Goal: Complete application form

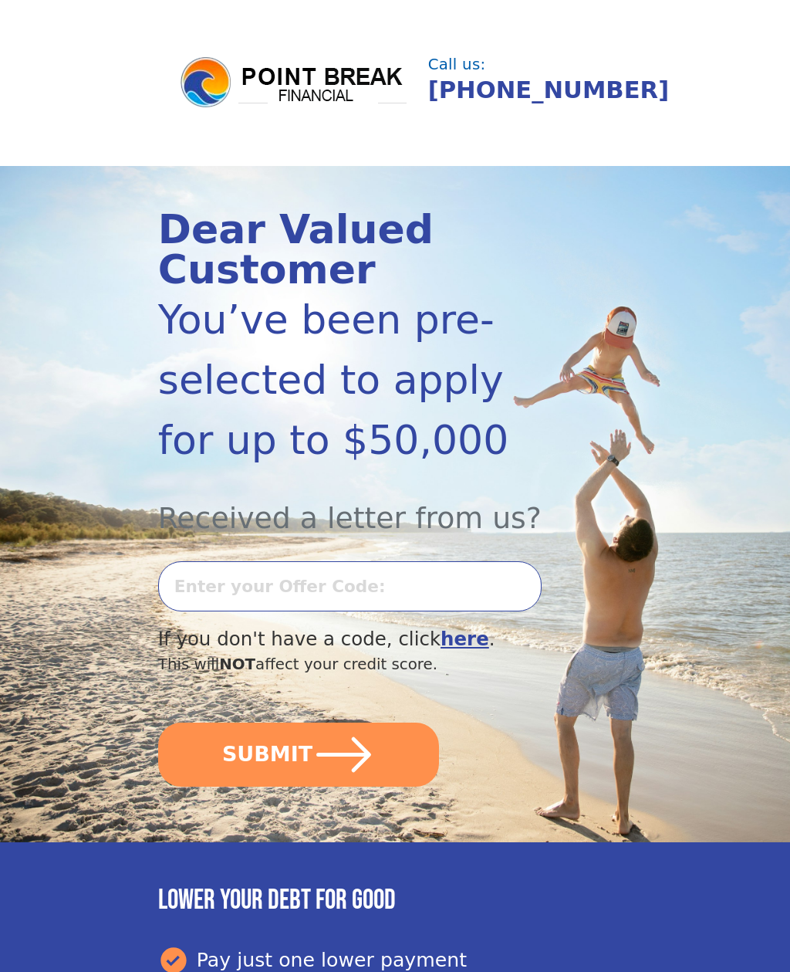
click at [249, 597] on input "text" at bounding box center [350, 587] width 384 height 50
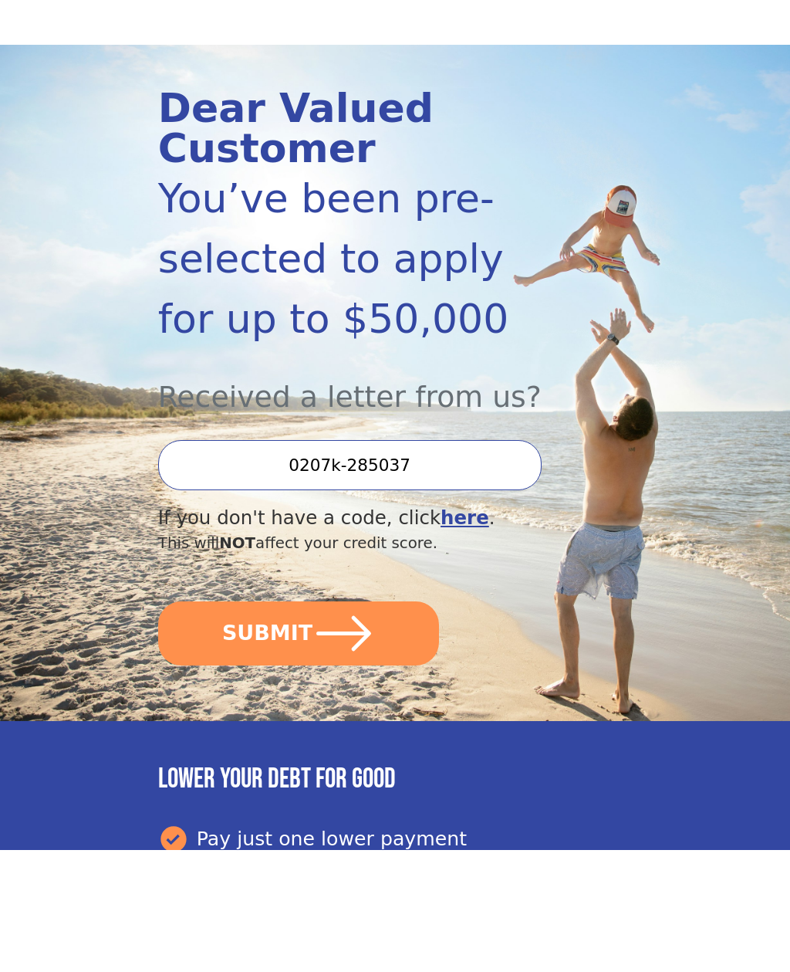
type input "0207k-285037"
click at [323, 724] on icon "submit" at bounding box center [344, 755] width 63 height 63
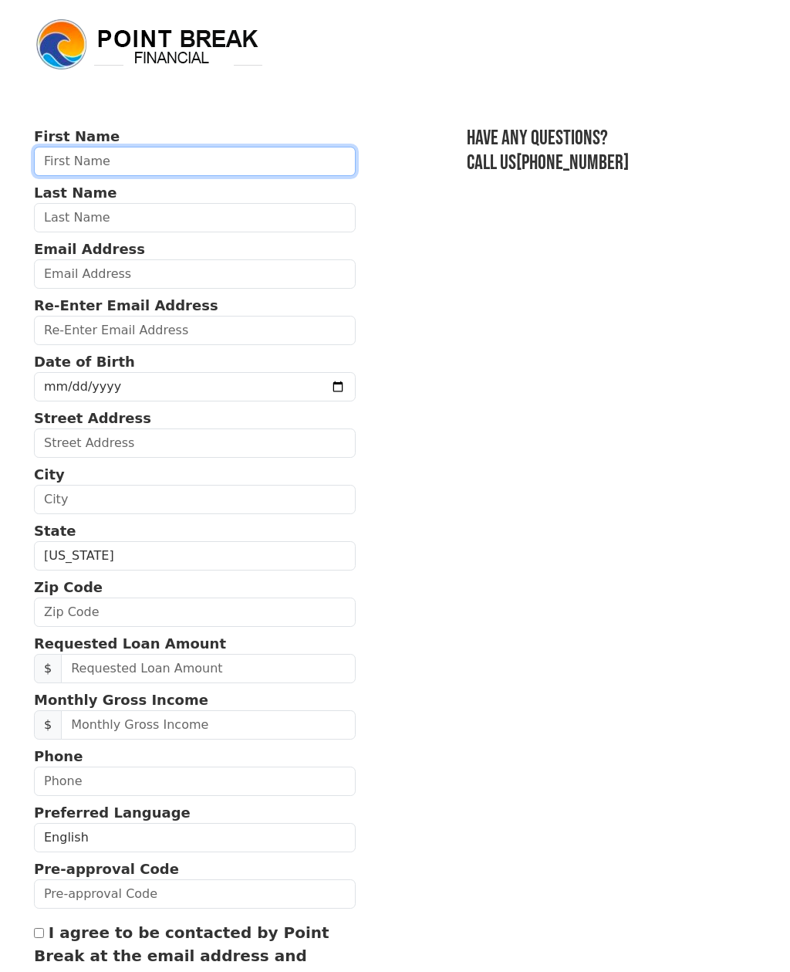
click at [127, 162] on input "text" at bounding box center [195, 161] width 322 height 29
type input "Arnaud"
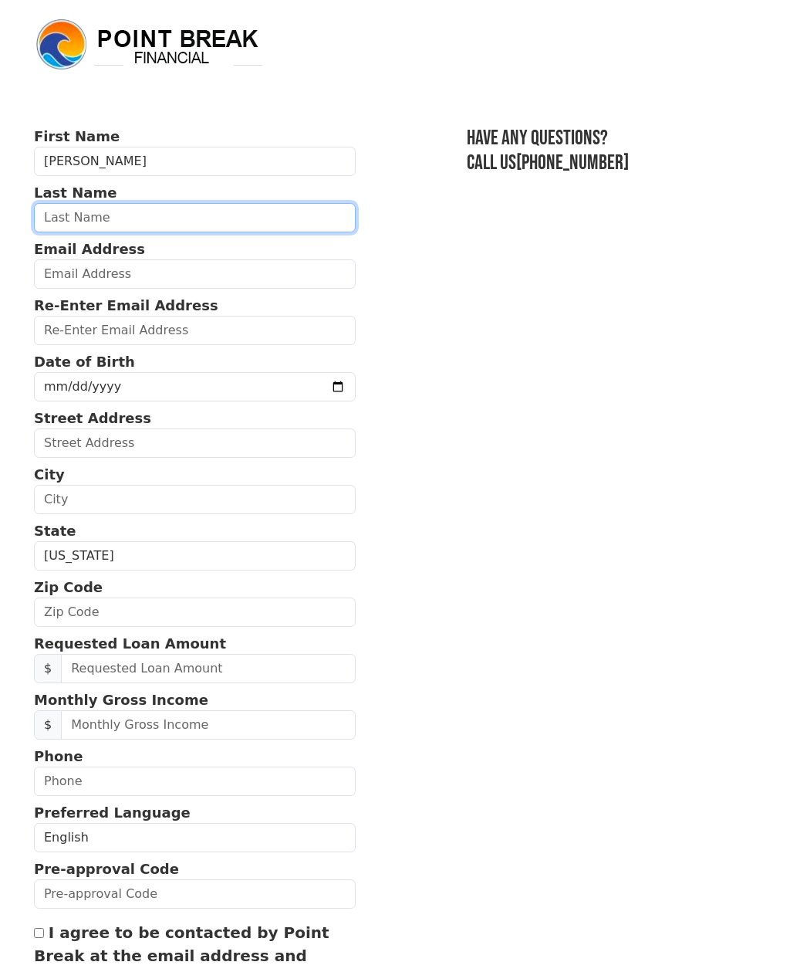
click at [151, 214] on input "text" at bounding box center [195, 217] width 322 height 29
type input "Drouville"
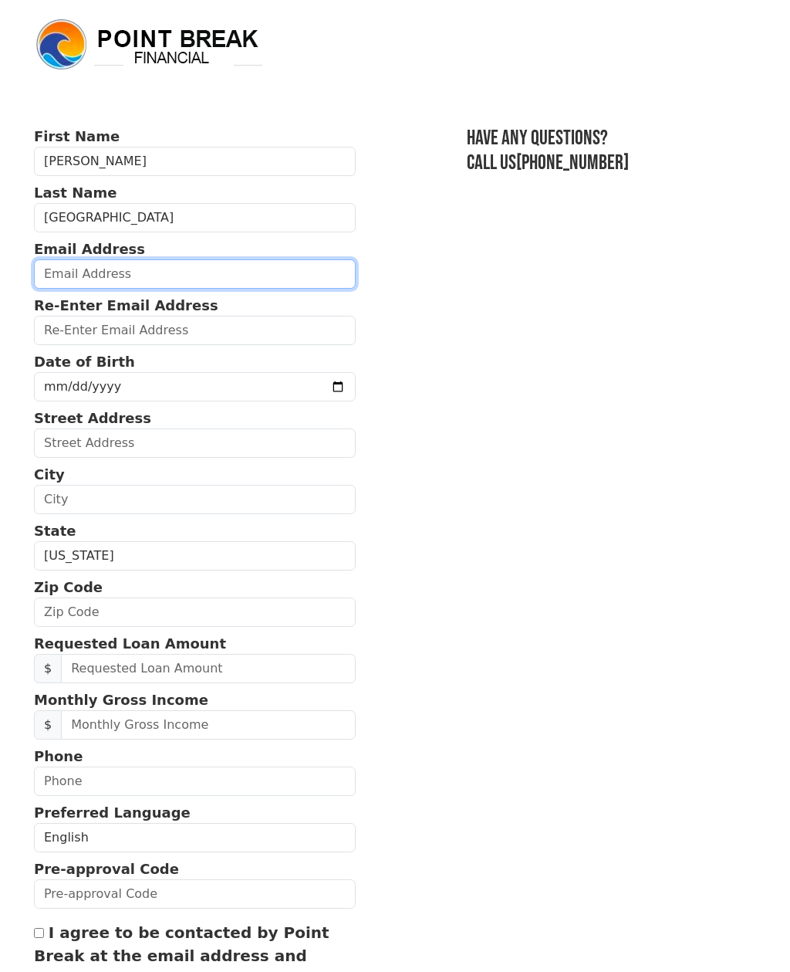
click at [191, 285] on input "email" at bounding box center [195, 273] width 322 height 29
type input "ice"
type input "icemans88@me.com"
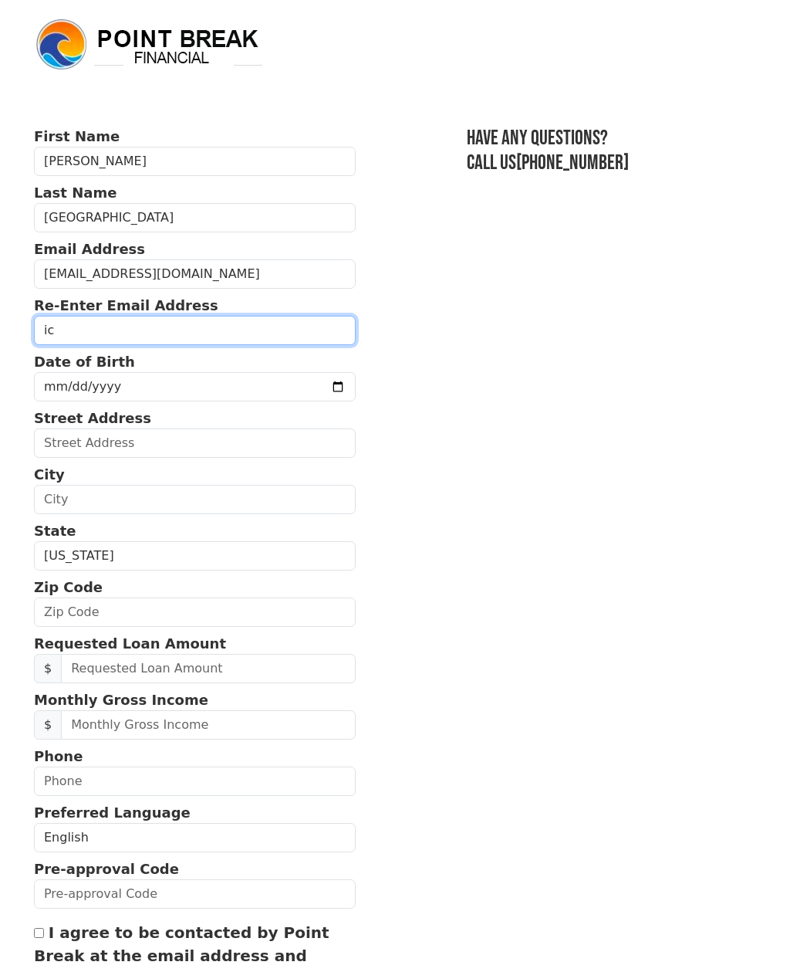
type input "ice"
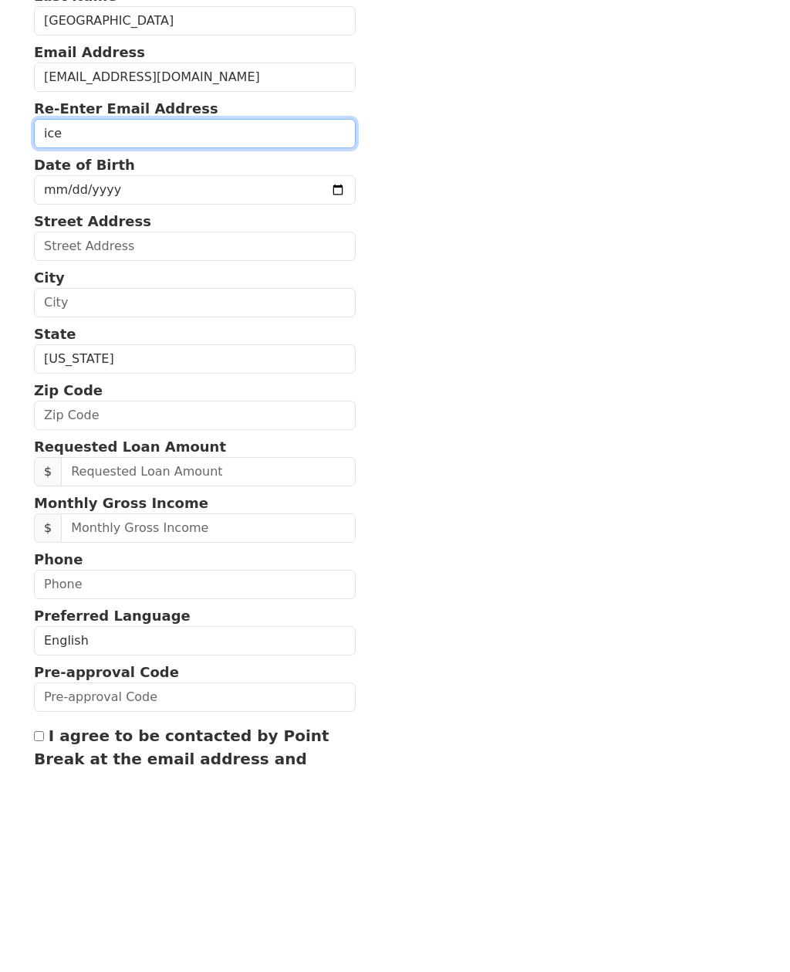
scroll to position [169, 0]
